Goal: Task Accomplishment & Management: Use online tool/utility

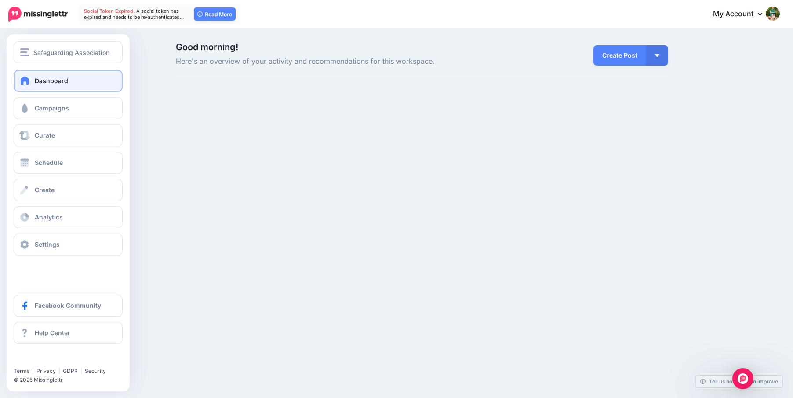
click at [15, 79] on link "Dashboard" at bounding box center [68, 81] width 109 height 22
click at [43, 78] on span "Dashboard" at bounding box center [51, 80] width 33 height 7
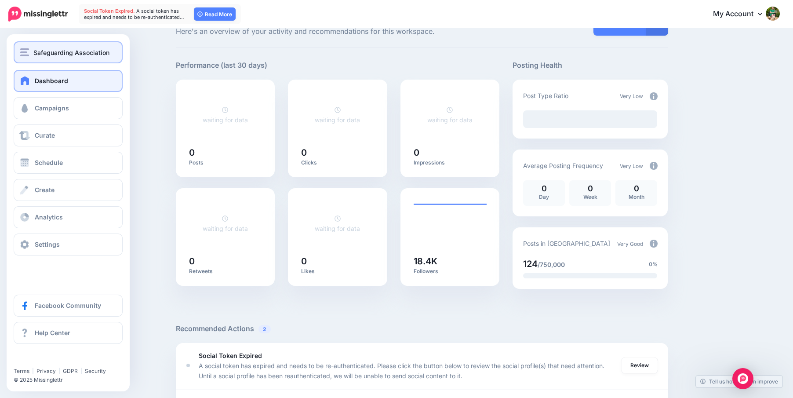
scroll to position [36, 0]
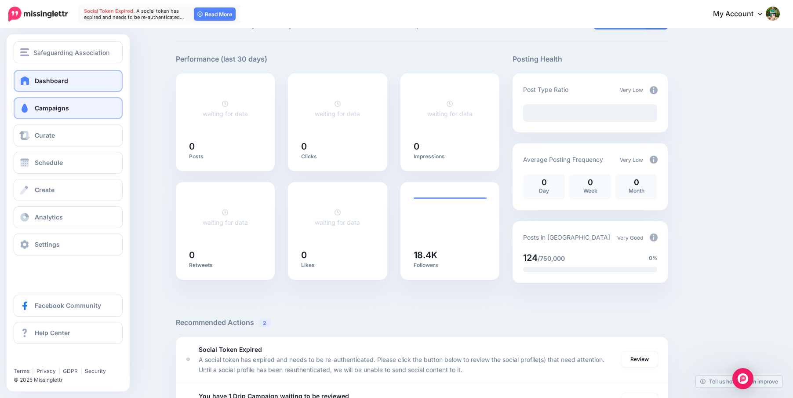
click at [46, 109] on span "Campaigns" at bounding box center [52, 107] width 34 height 7
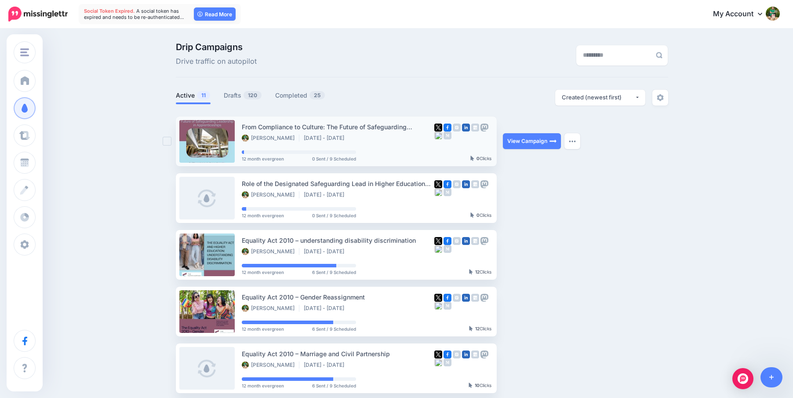
scroll to position [20, 0]
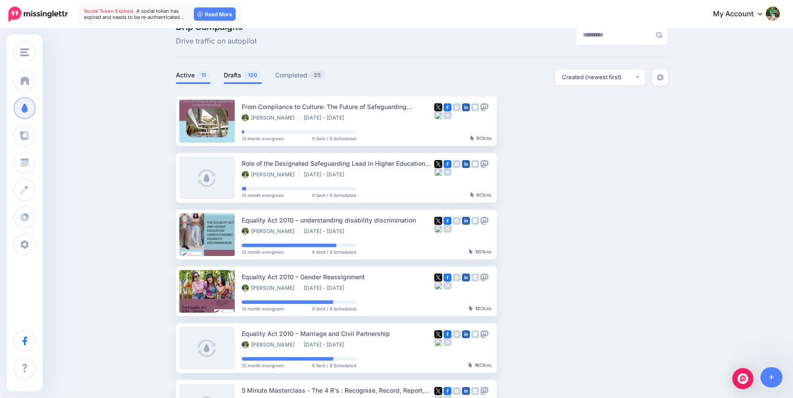
click at [233, 76] on link "Drafts 120" at bounding box center [243, 75] width 38 height 11
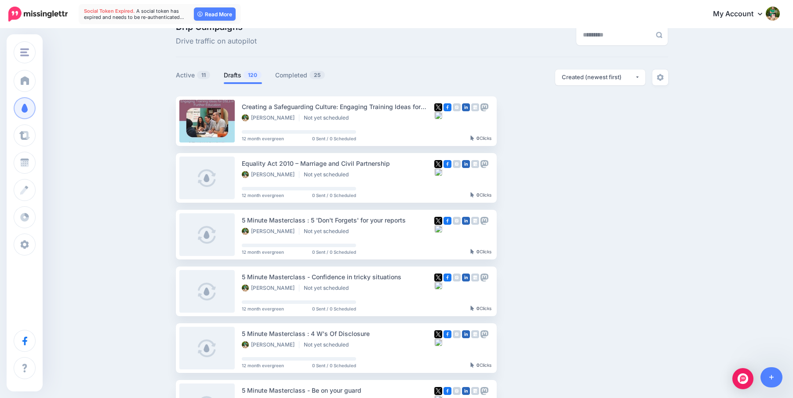
scroll to position [22, 0]
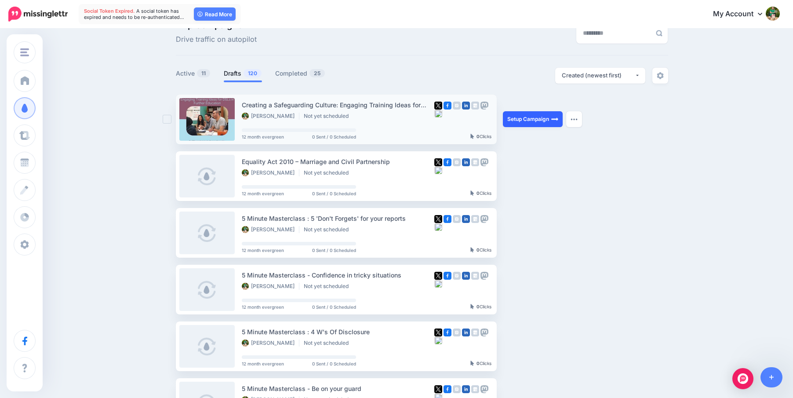
click at [533, 119] on link "Setup Campaign" at bounding box center [533, 119] width 60 height 16
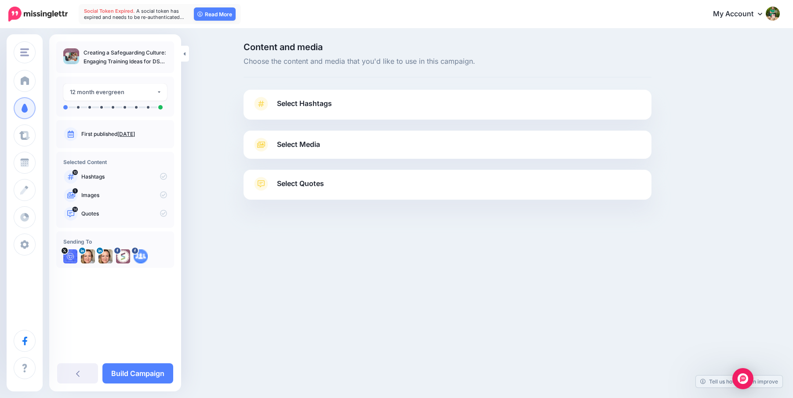
click at [266, 101] on icon at bounding box center [261, 104] width 12 height 14
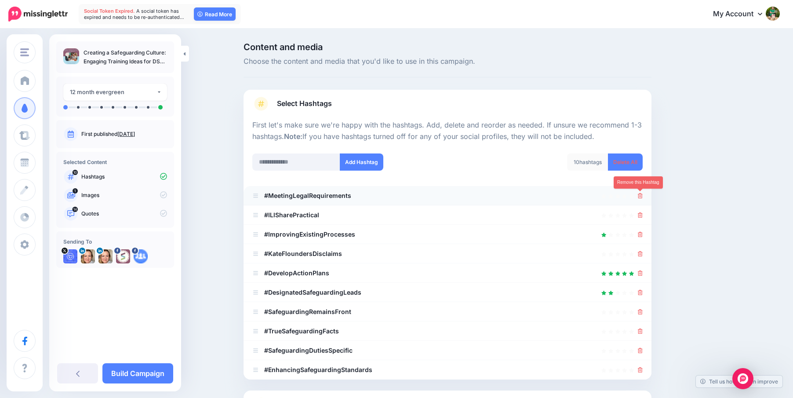
click at [638, 196] on icon at bounding box center [639, 195] width 5 height 5
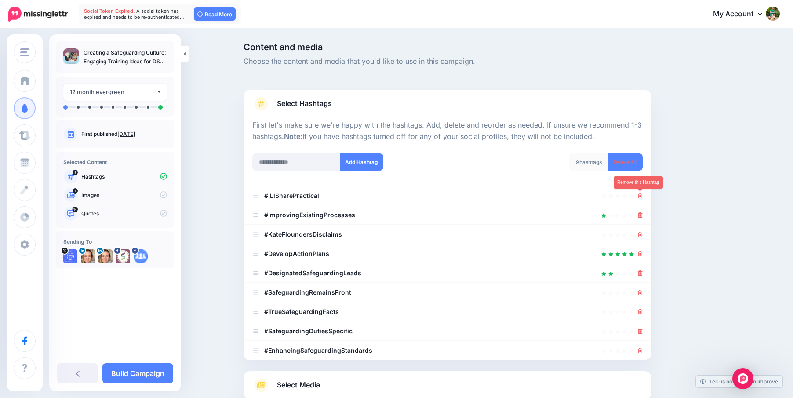
click at [638, 196] on icon at bounding box center [639, 195] width 5 height 5
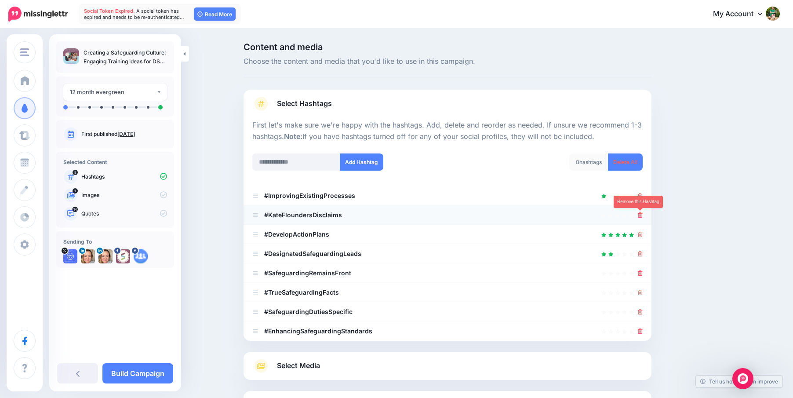
click at [638, 214] on icon at bounding box center [639, 214] width 5 height 5
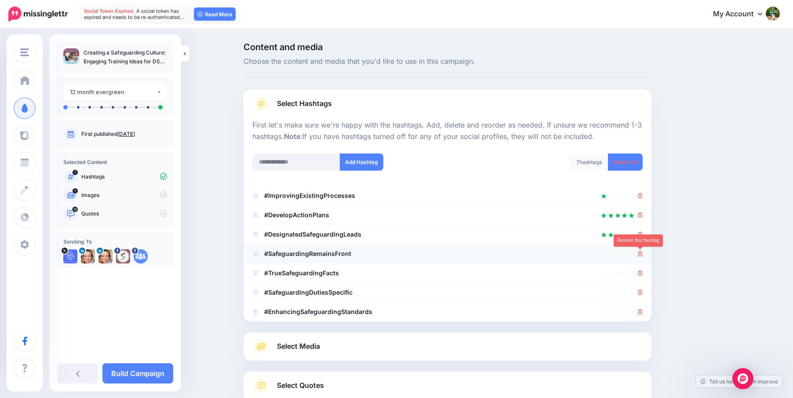
click at [640, 253] on icon at bounding box center [639, 253] width 5 height 5
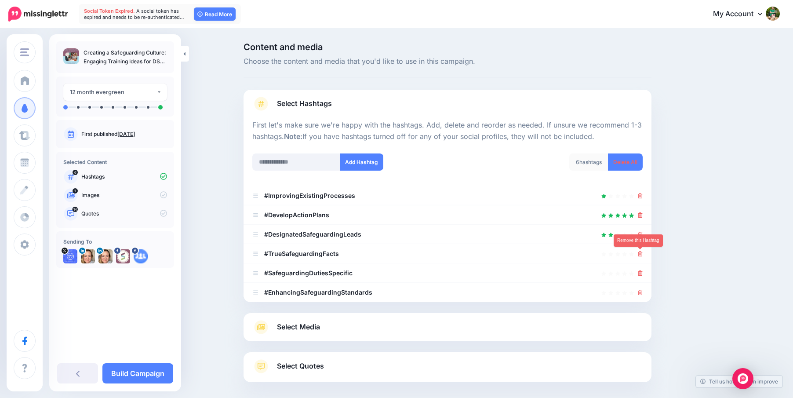
click at [640, 253] on icon at bounding box center [639, 253] width 5 height 5
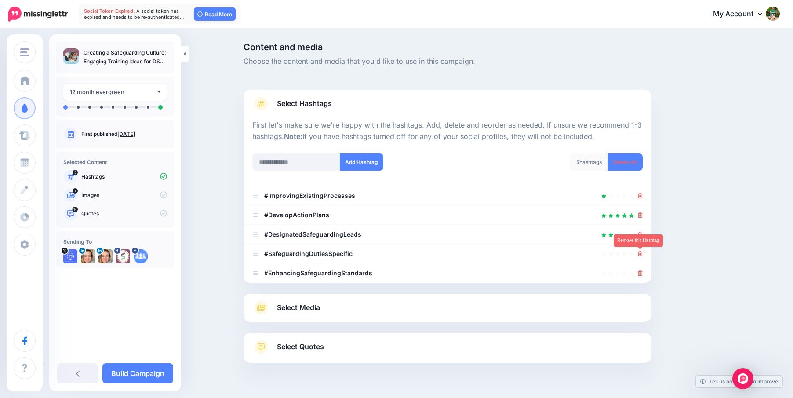
click at [640, 253] on icon at bounding box center [639, 253] width 5 height 5
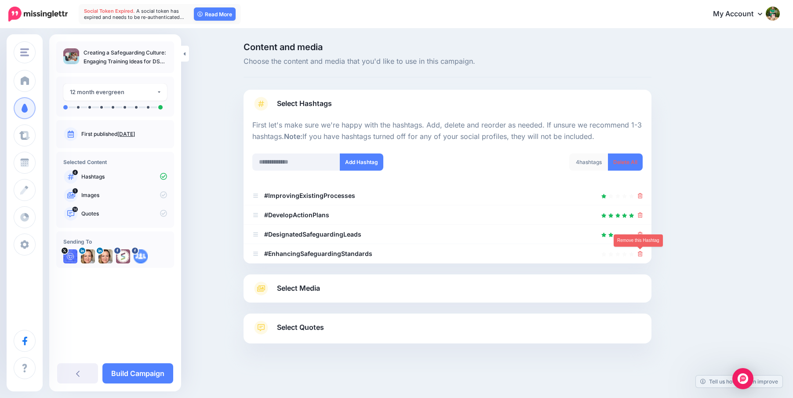
click at [640, 253] on icon at bounding box center [639, 253] width 5 height 5
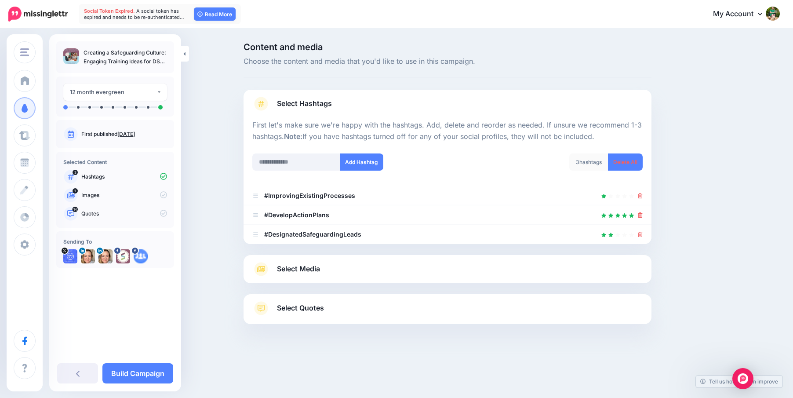
click at [338, 261] on div "Select Media Next, let's make sure we have the best media for this campaign. De…" at bounding box center [447, 269] width 408 height 28
click at [321, 263] on link "Select Media" at bounding box center [447, 269] width 390 height 14
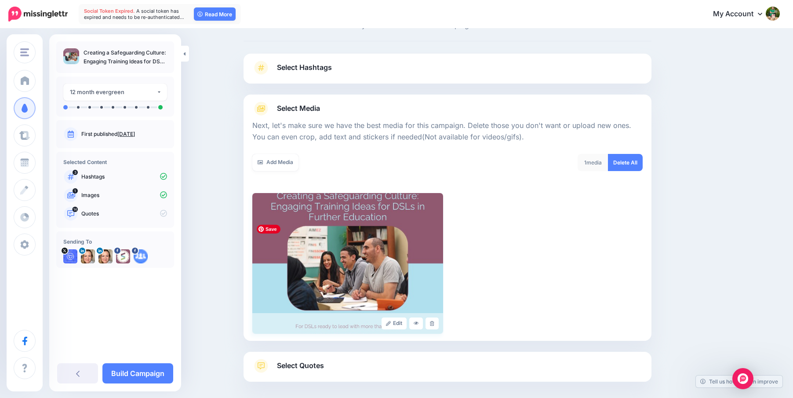
scroll to position [89, 0]
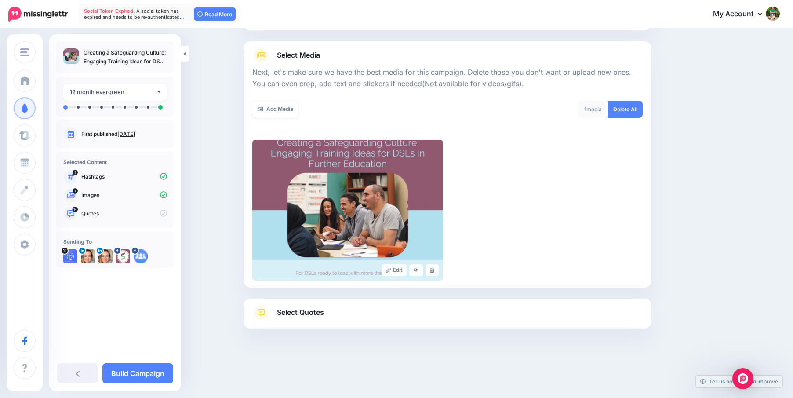
click at [313, 315] on span "Select Quotes" at bounding box center [300, 312] width 47 height 12
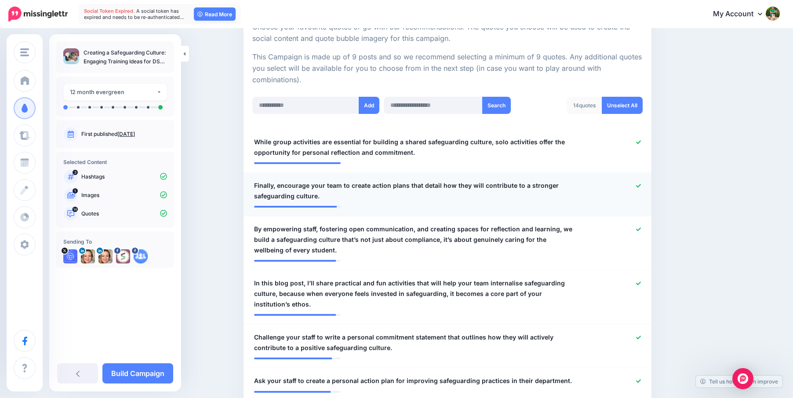
scroll to position [178, 0]
click at [639, 185] on icon at bounding box center [638, 185] width 5 height 4
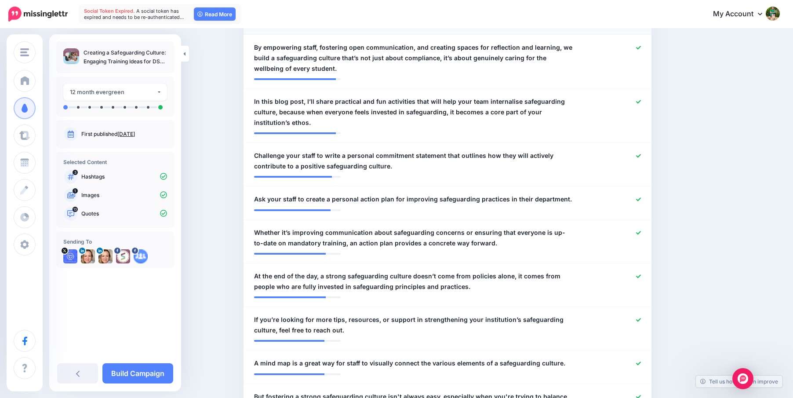
scroll to position [362, 0]
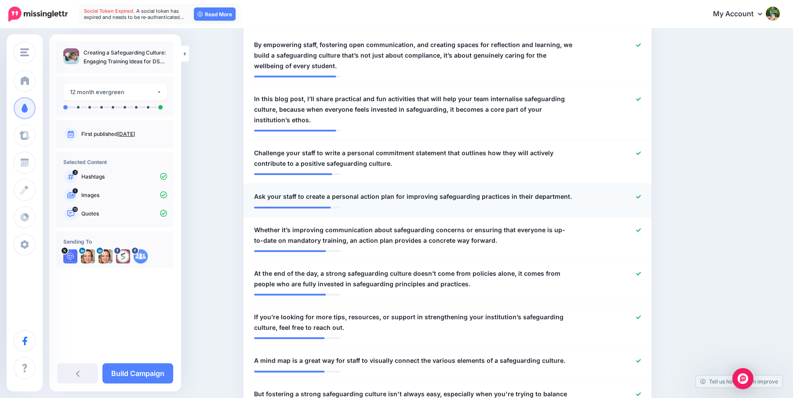
click at [637, 197] on icon at bounding box center [638, 197] width 5 height 4
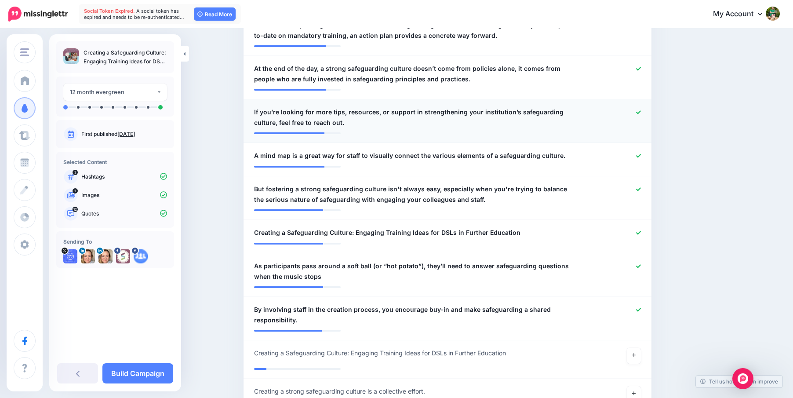
scroll to position [572, 0]
click at [638, 188] on icon at bounding box center [638, 189] width 5 height 4
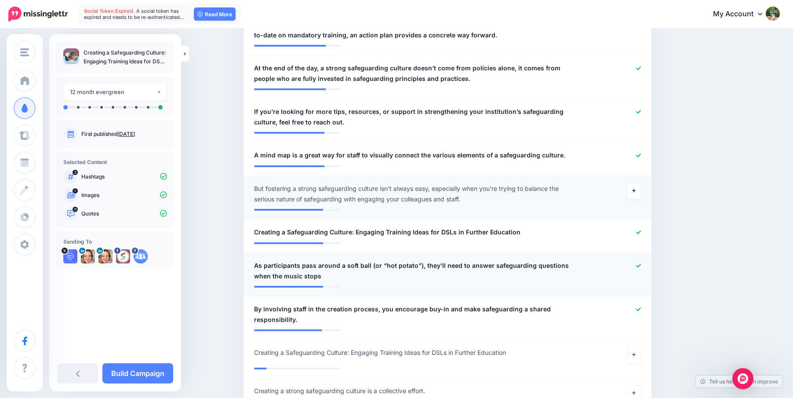
click at [639, 270] on div at bounding box center [613, 270] width 67 height 21
click at [638, 268] on link at bounding box center [638, 266] width 5 height 6
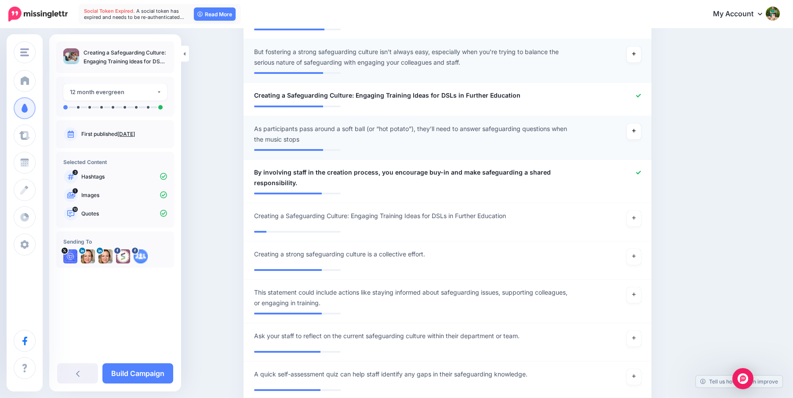
scroll to position [709, 0]
click at [632, 258] on link at bounding box center [633, 256] width 14 height 16
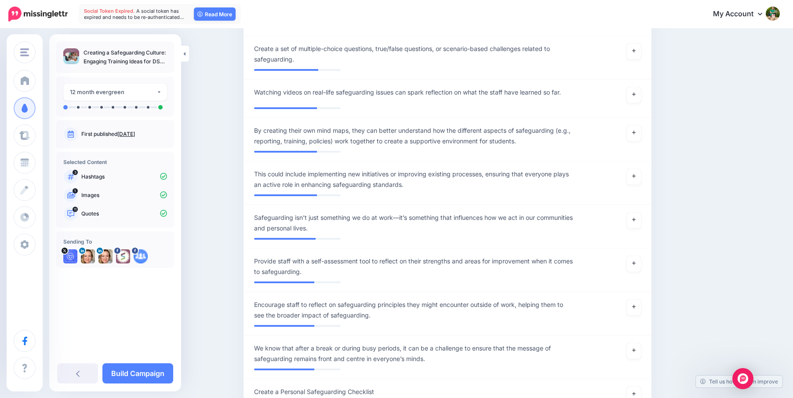
scroll to position [1279, 0]
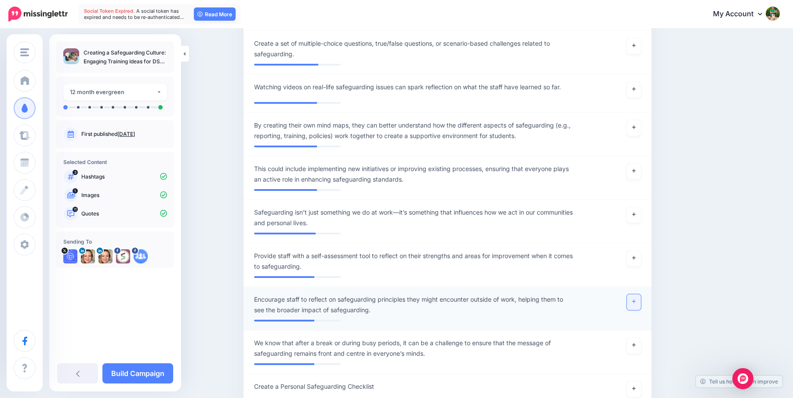
click at [634, 300] on icon at bounding box center [634, 301] width 4 height 5
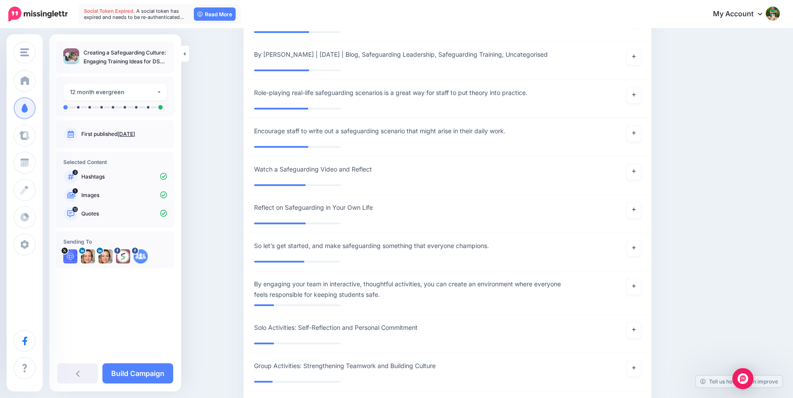
scroll to position [2015, 0]
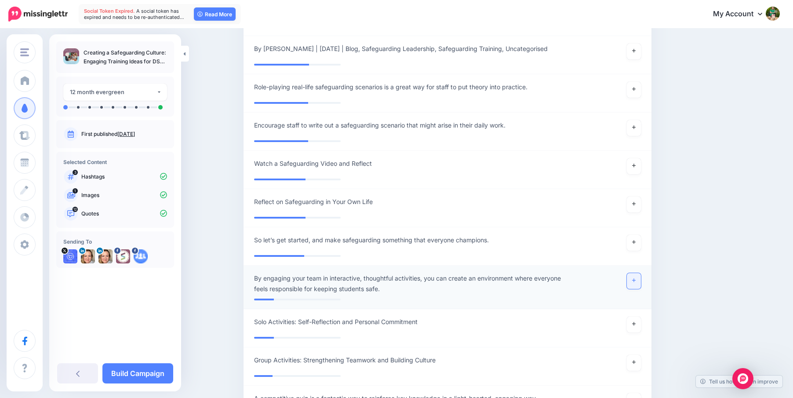
click at [637, 281] on link at bounding box center [633, 281] width 14 height 16
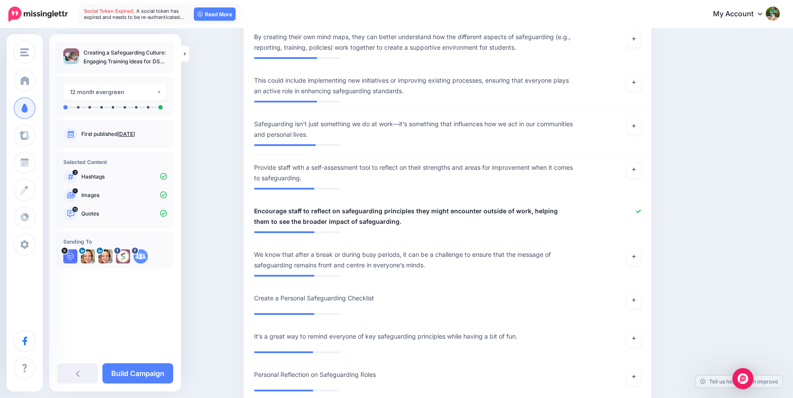
scroll to position [1367, 0]
click at [638, 256] on link at bounding box center [633, 258] width 14 height 16
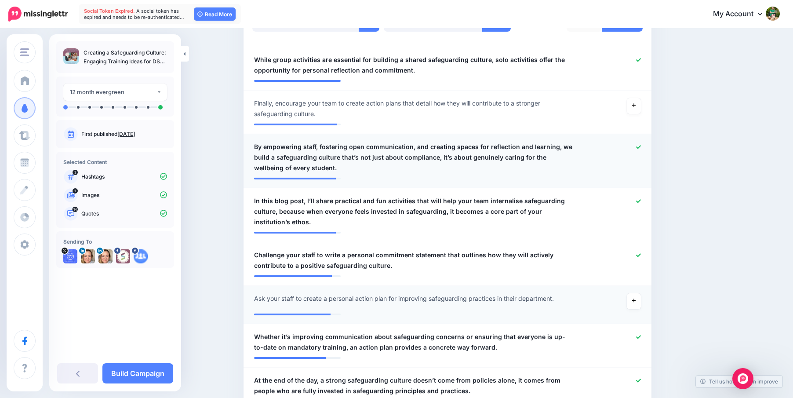
scroll to position [261, 0]
click at [638, 201] on icon at bounding box center [638, 201] width 5 height 4
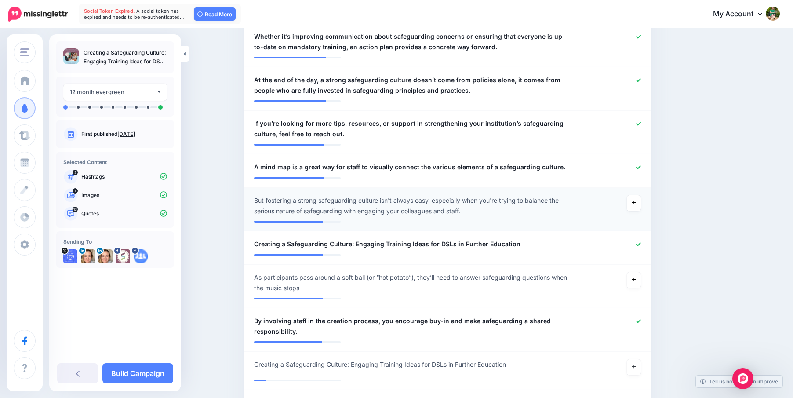
scroll to position [554, 0]
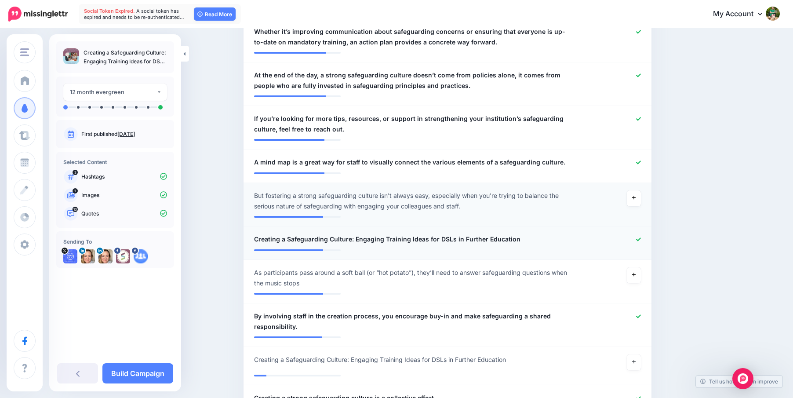
click at [637, 237] on icon at bounding box center [638, 239] width 5 height 5
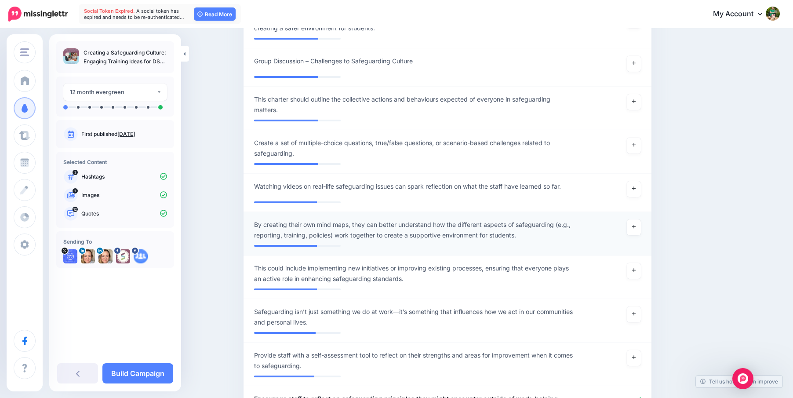
scroll to position [1201, 0]
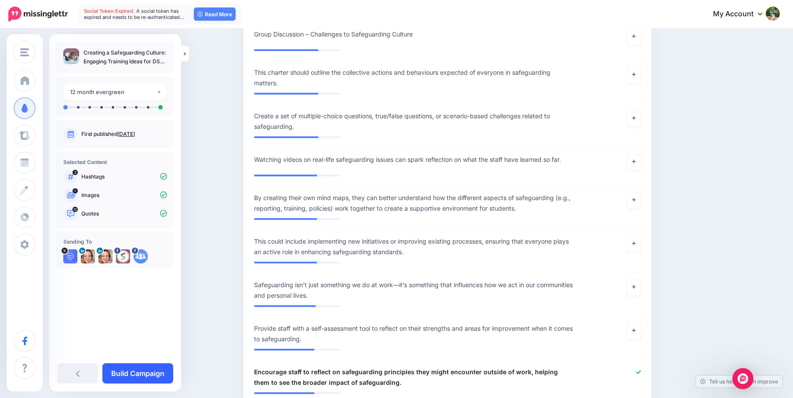
click at [139, 371] on link "Build Campaign" at bounding box center [137, 373] width 71 height 20
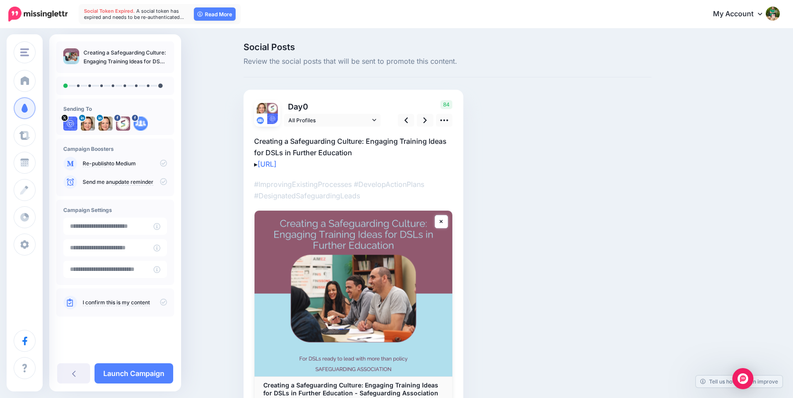
scroll to position [32, 0]
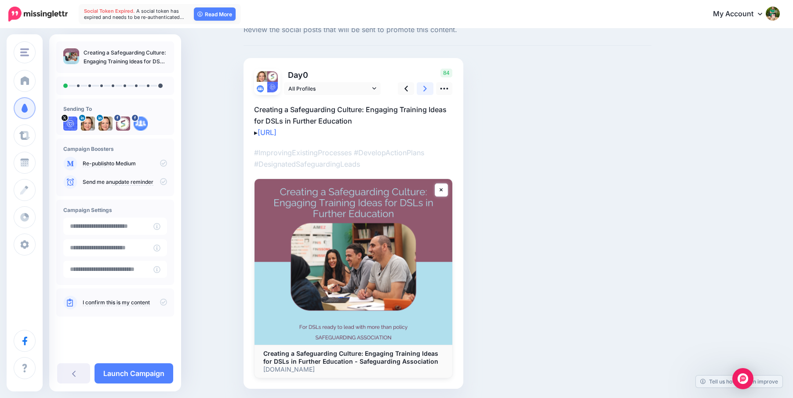
click at [424, 86] on icon at bounding box center [425, 88] width 4 height 9
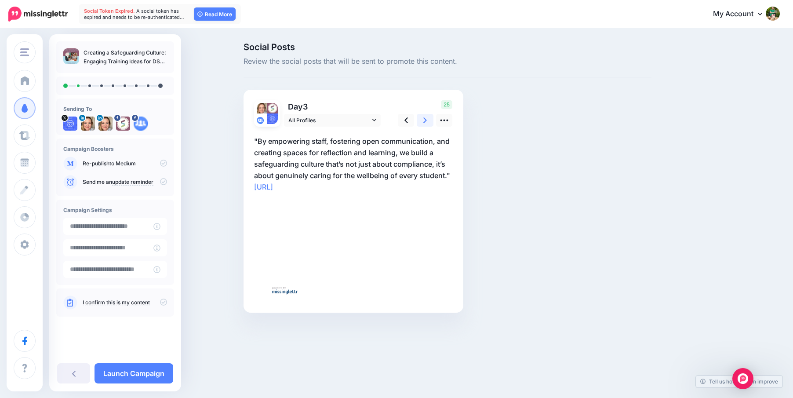
scroll to position [0, 0]
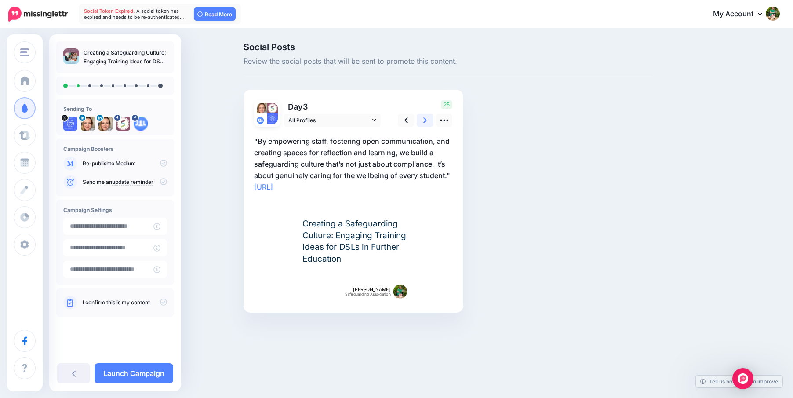
click at [423, 120] on link at bounding box center [424, 120] width 17 height 13
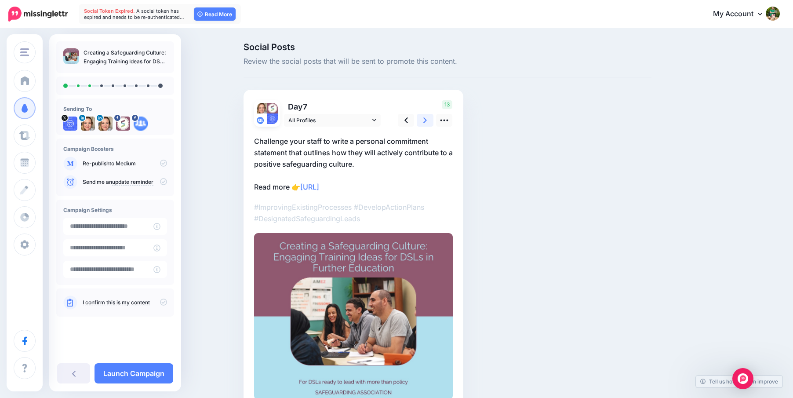
click at [423, 120] on link at bounding box center [424, 120] width 17 height 13
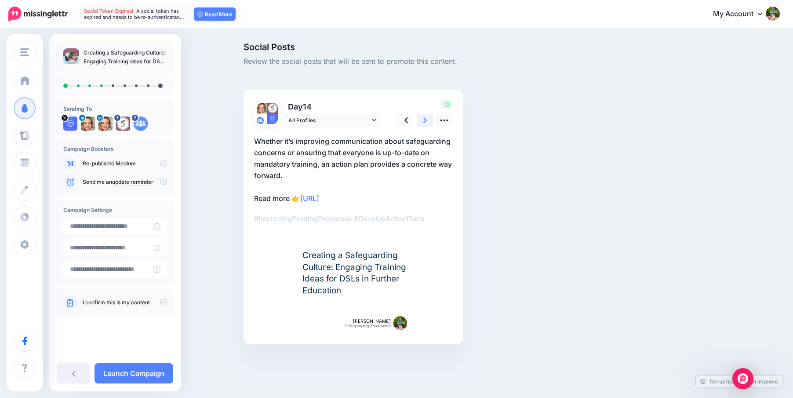
click at [423, 120] on link at bounding box center [424, 120] width 17 height 13
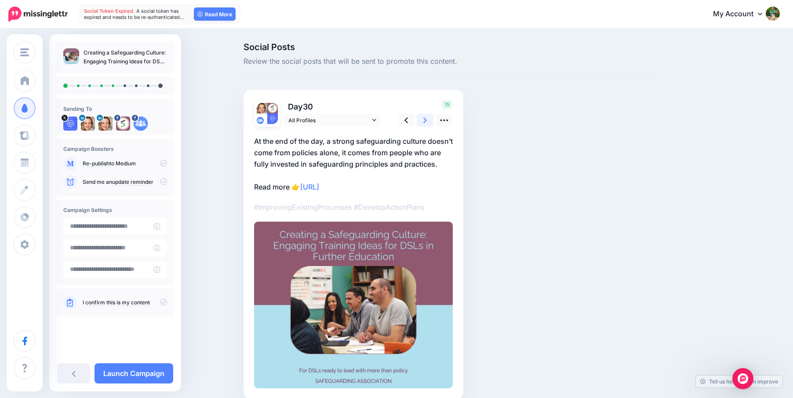
click at [423, 120] on link at bounding box center [424, 120] width 17 height 13
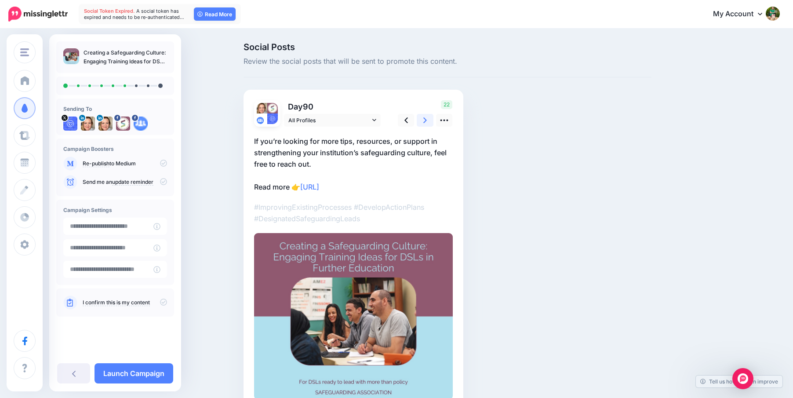
click at [423, 120] on link at bounding box center [424, 120] width 17 height 13
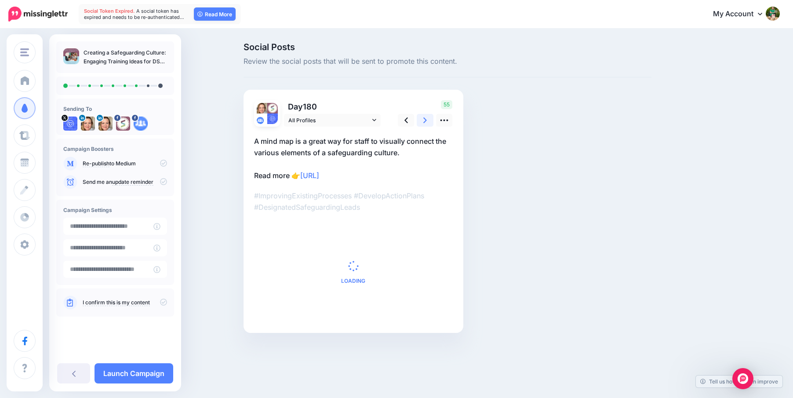
click at [423, 120] on link at bounding box center [424, 120] width 17 height 13
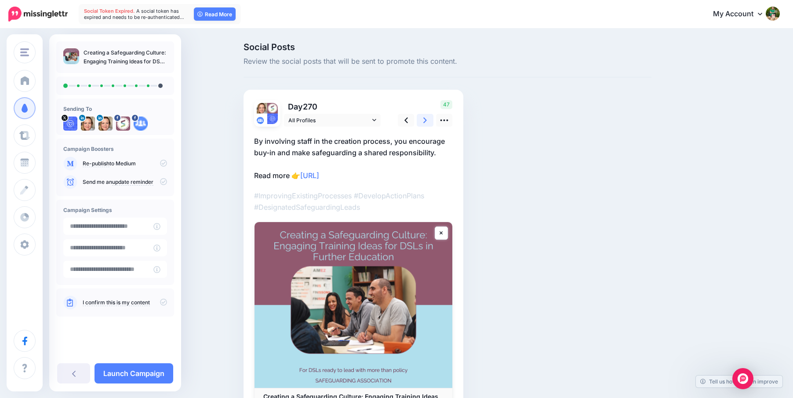
click at [423, 120] on link at bounding box center [424, 120] width 17 height 13
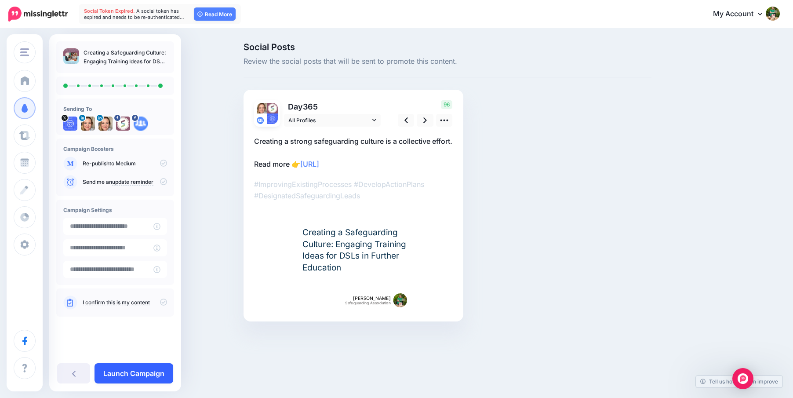
click at [125, 373] on link "Launch Campaign" at bounding box center [133, 373] width 79 height 20
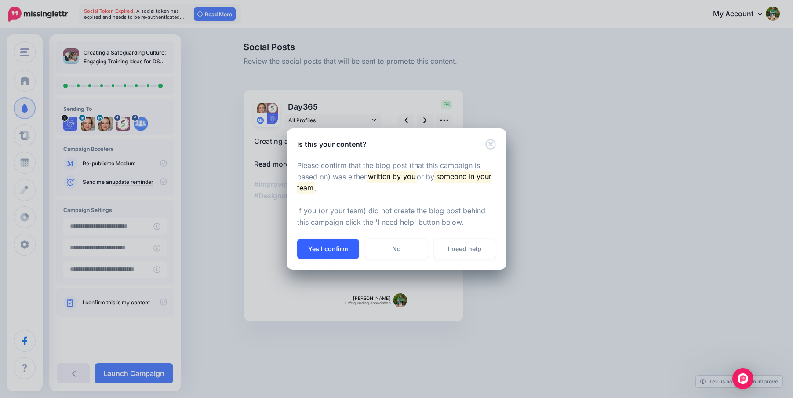
click at [309, 247] on button "Yes I confirm" at bounding box center [328, 249] width 62 height 20
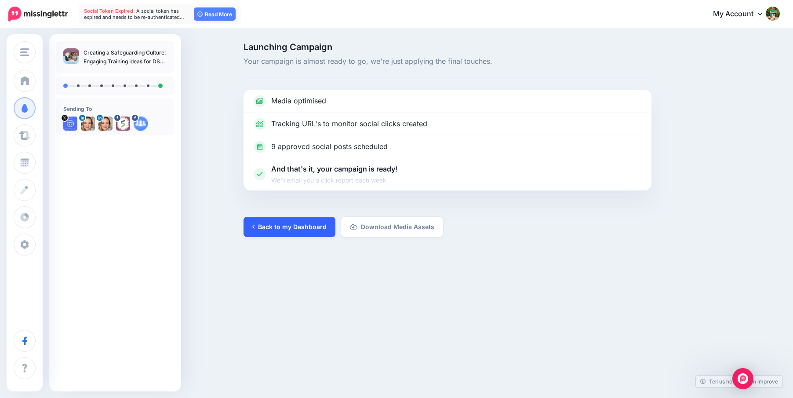
click at [280, 226] on link "Back to my Dashboard" at bounding box center [289, 227] width 92 height 20
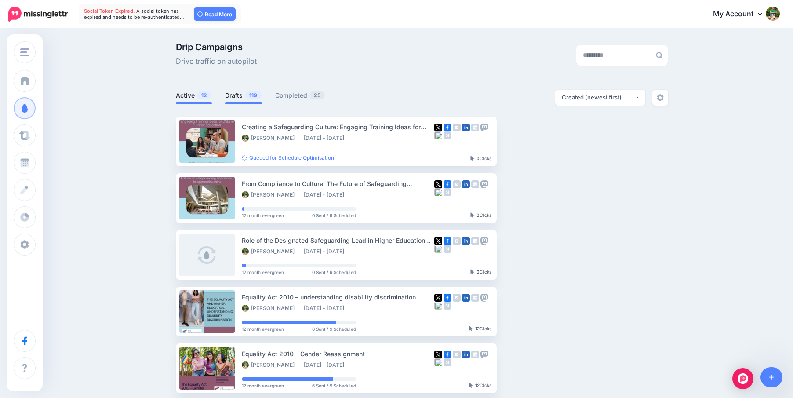
click at [238, 97] on link "Drafts 119" at bounding box center [243, 95] width 37 height 11
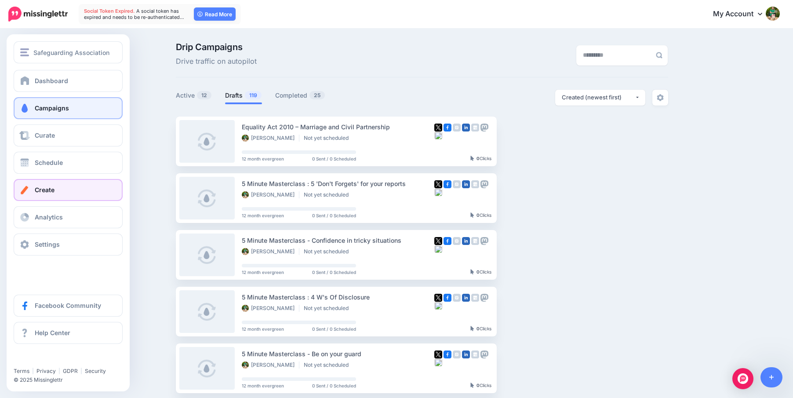
click at [47, 191] on span "Create" at bounding box center [45, 189] width 20 height 7
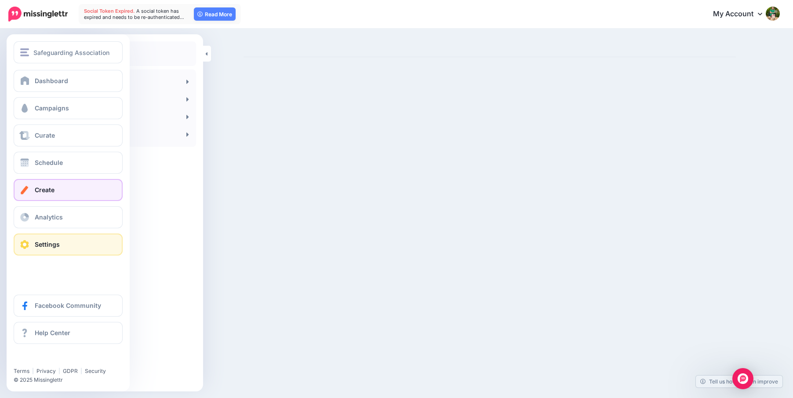
click at [53, 246] on span "Settings" at bounding box center [47, 243] width 25 height 7
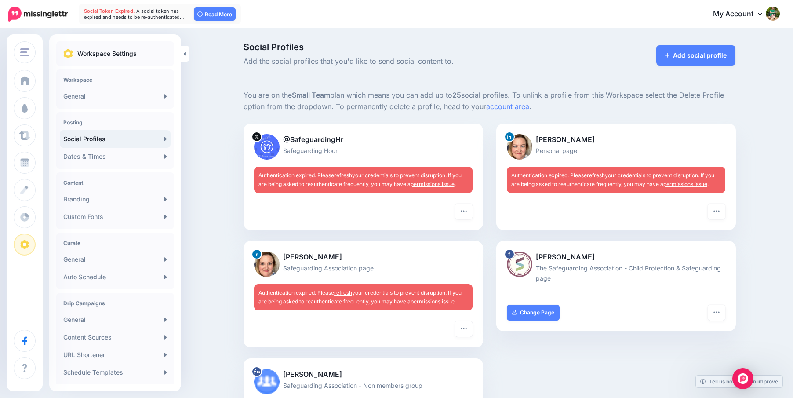
click at [344, 293] on link "refresh" at bounding box center [343, 292] width 18 height 7
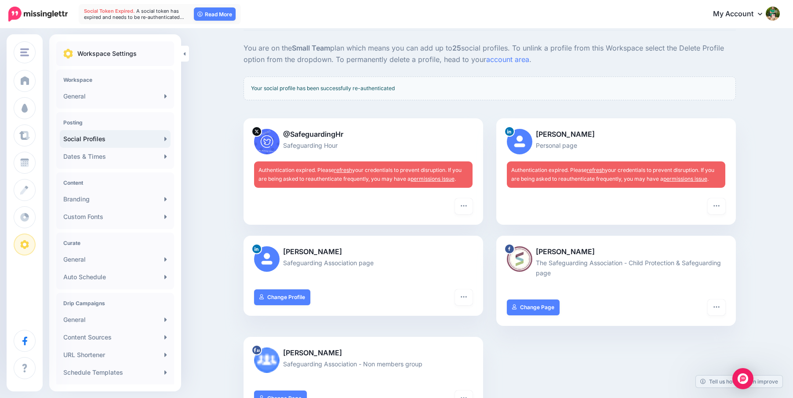
scroll to position [76, 0]
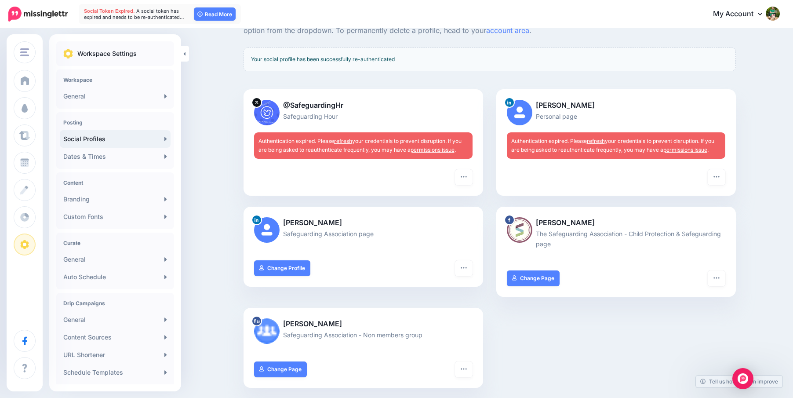
click at [572, 112] on p "Personal page" at bounding box center [616, 116] width 218 height 10
click at [592, 141] on link "refresh" at bounding box center [595, 141] width 18 height 7
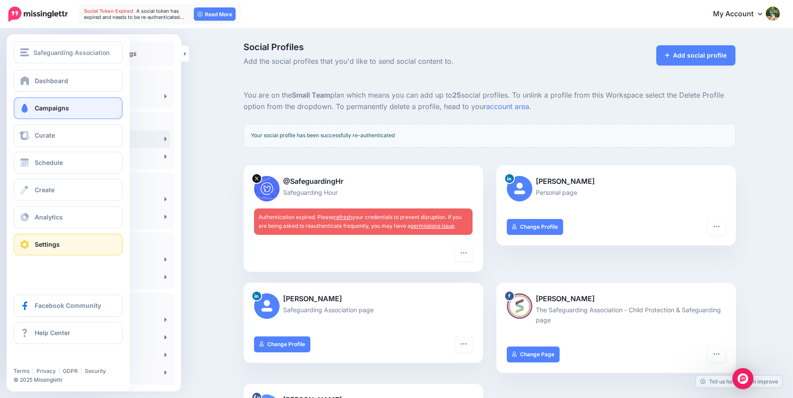
click at [43, 111] on span "Campaigns" at bounding box center [52, 107] width 34 height 7
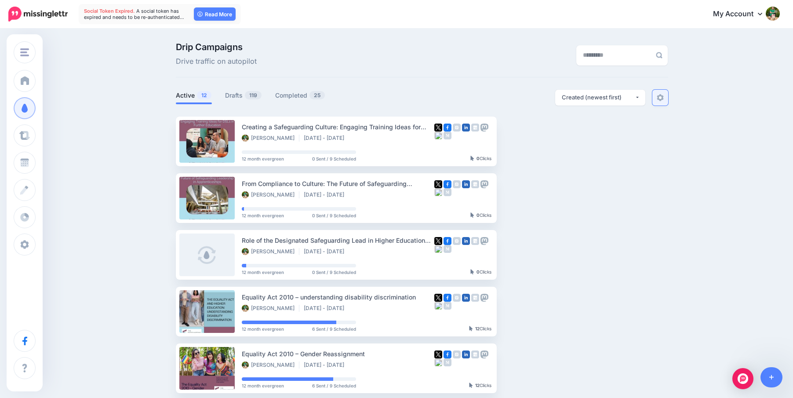
click at [659, 100] on img at bounding box center [659, 97] width 7 height 7
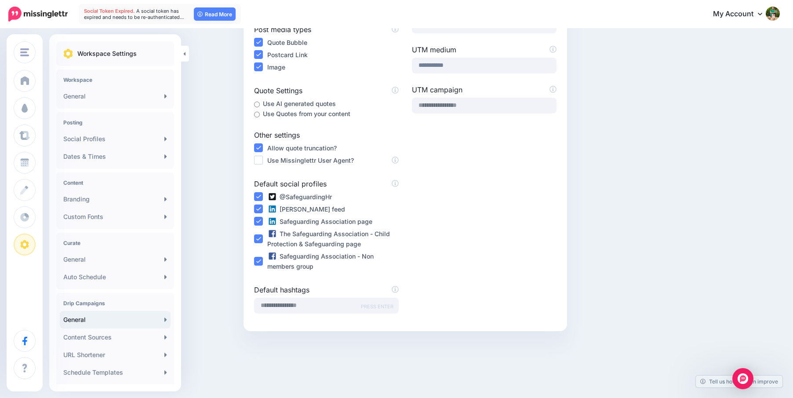
scroll to position [183, 0]
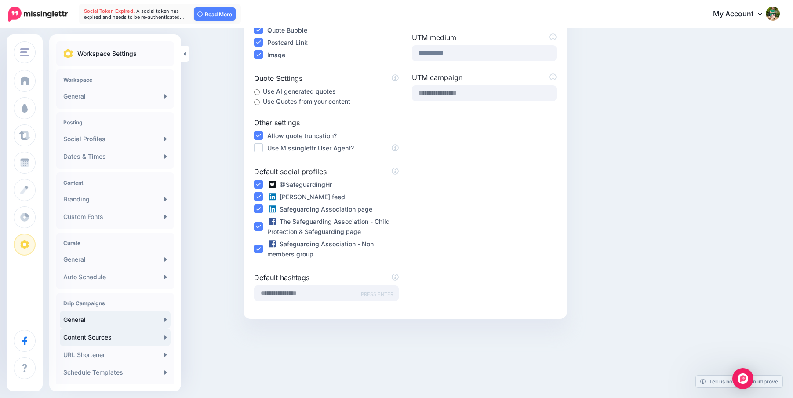
click at [112, 335] on link "Content Sources" at bounding box center [115, 337] width 111 height 18
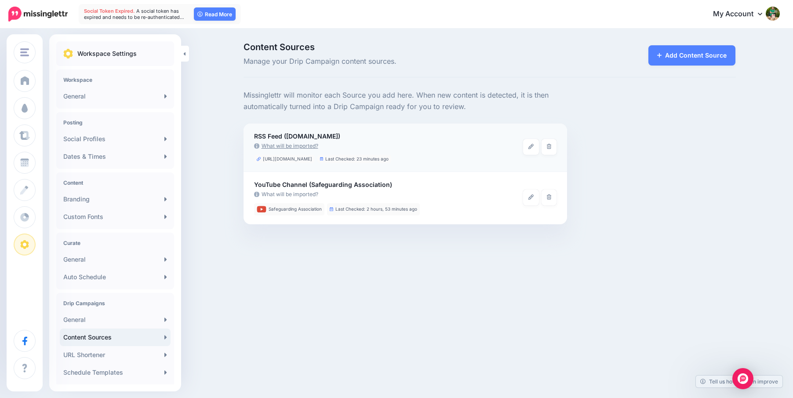
click at [434, 144] on link "What will be imported?" at bounding box center [388, 145] width 269 height 9
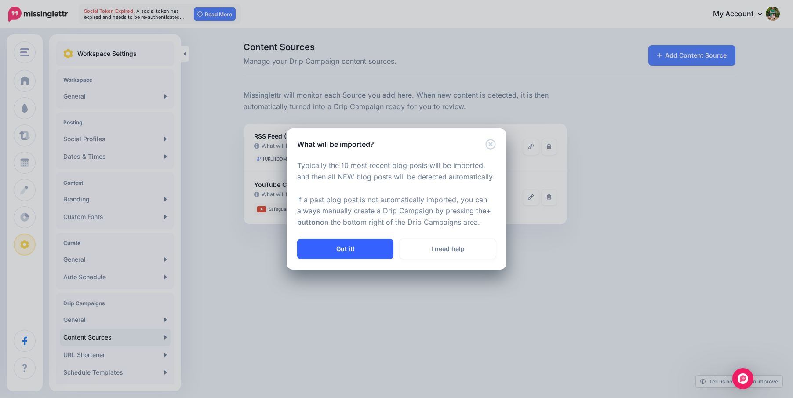
click at [369, 241] on button "Got it!" at bounding box center [345, 249] width 96 height 20
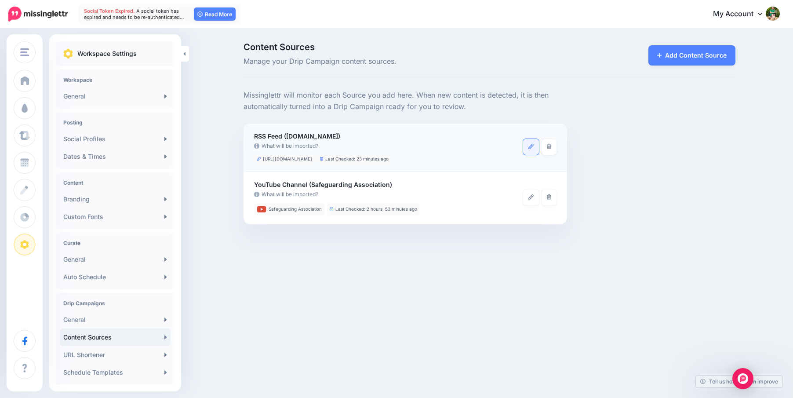
click at [529, 147] on icon at bounding box center [530, 146] width 5 height 5
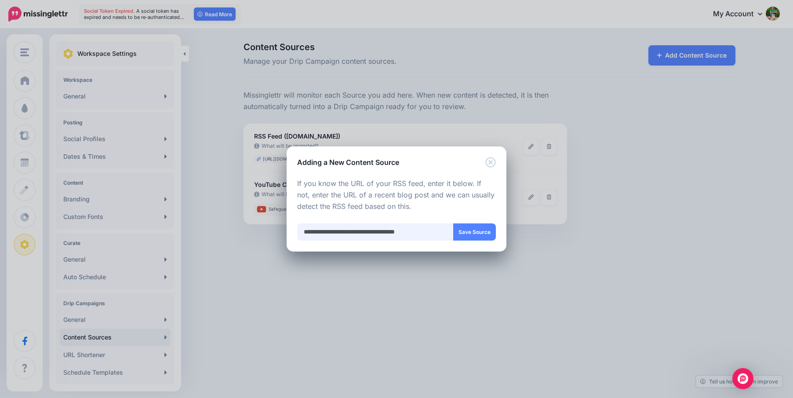
click at [427, 232] on input "**********" at bounding box center [375, 231] width 156 height 17
type input "**********"
click at [477, 232] on button "Save Source" at bounding box center [474, 231] width 43 height 17
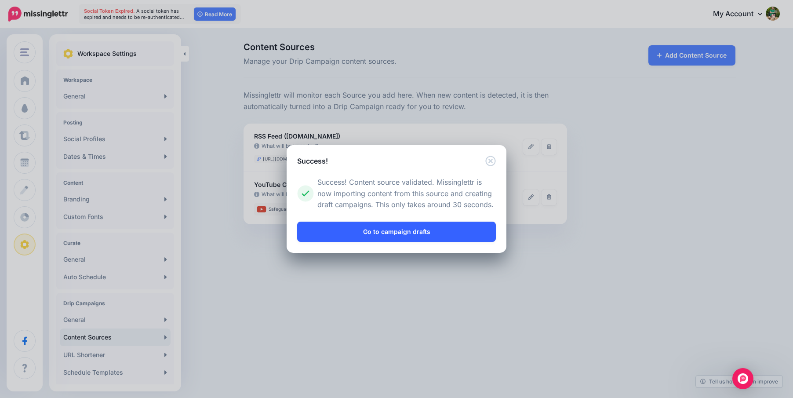
click at [449, 234] on link "Go to campaign drafts" at bounding box center [396, 231] width 199 height 20
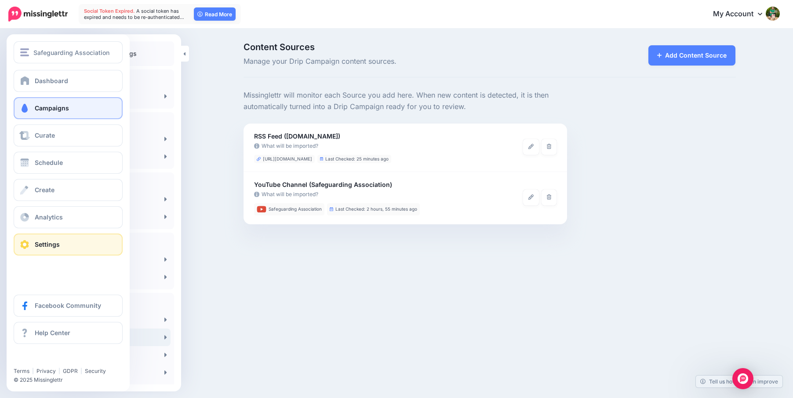
click at [27, 106] on span at bounding box center [24, 108] width 11 height 9
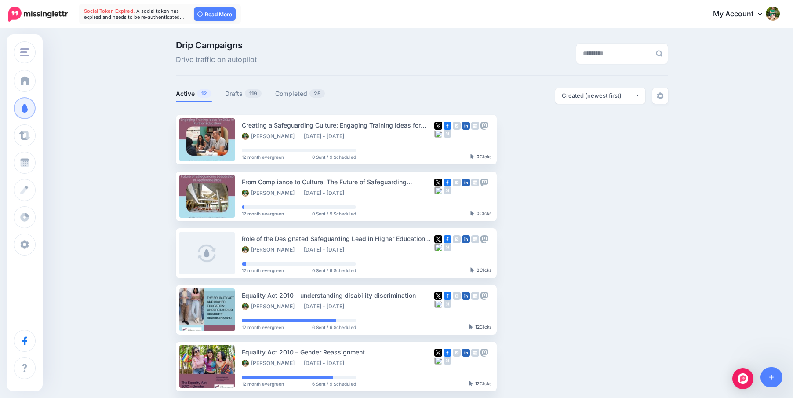
scroll to position [1, 0]
click at [236, 96] on link "Drafts 119" at bounding box center [243, 94] width 37 height 11
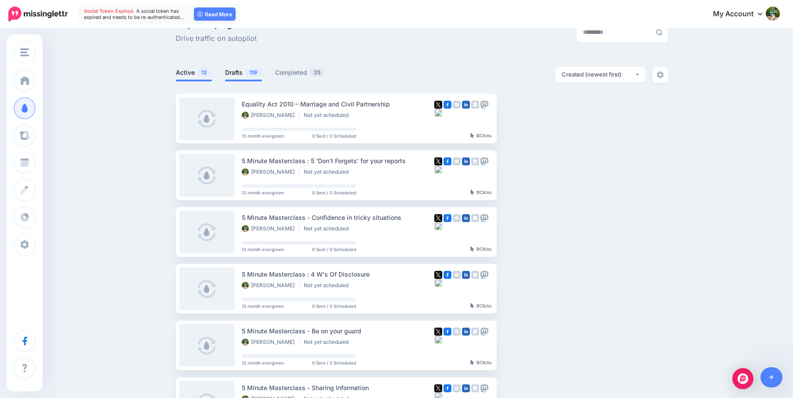
click at [193, 70] on link "Active 12" at bounding box center [194, 72] width 36 height 11
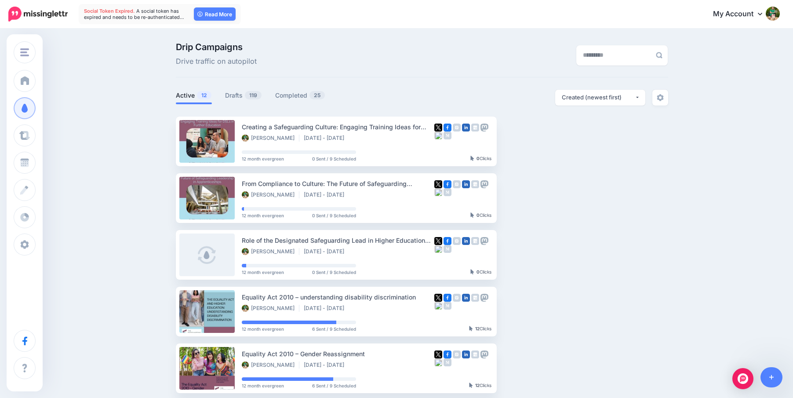
scroll to position [4, 0]
